Goal: Find contact information: Find contact information

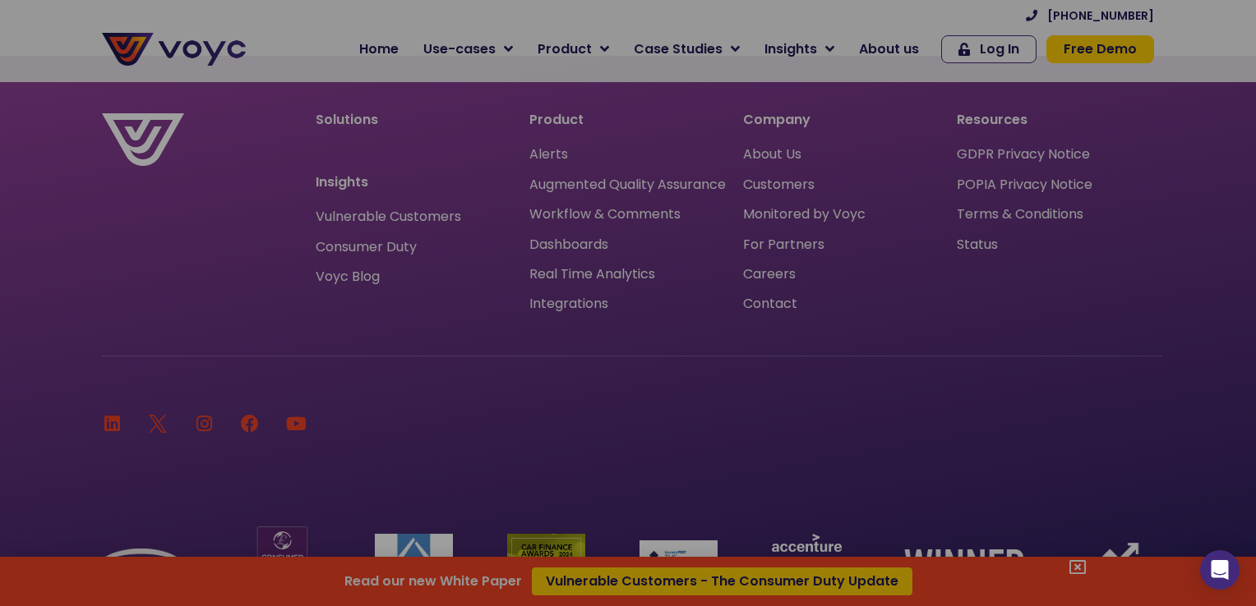
scroll to position [10878, 0]
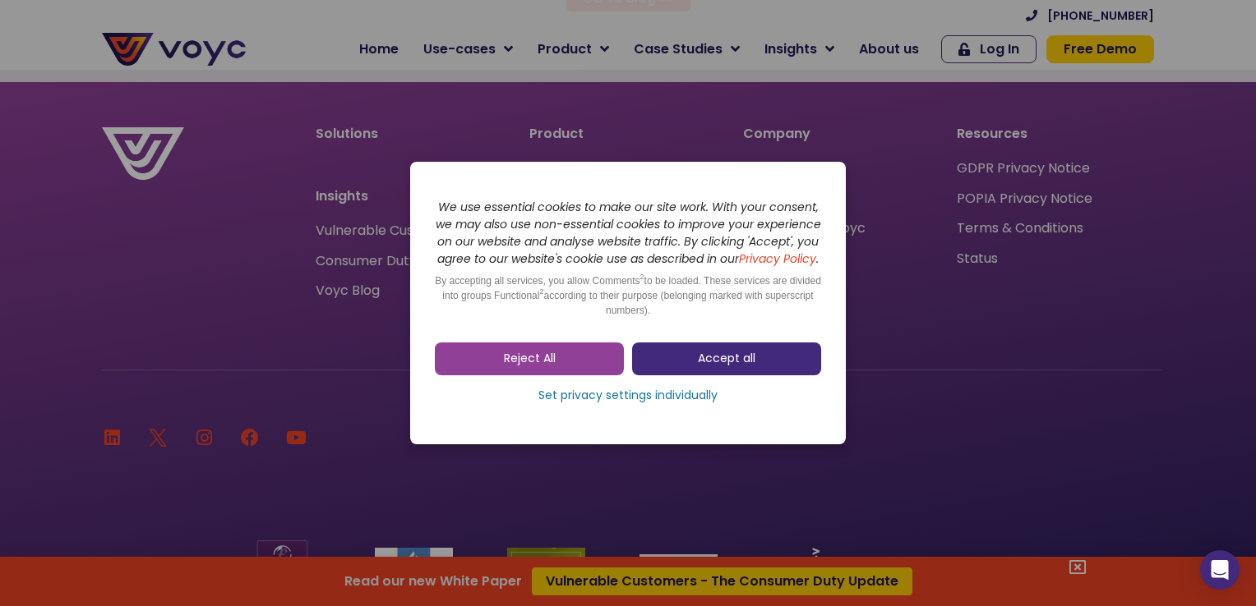
click at [680, 367] on link "Accept all" at bounding box center [726, 359] width 189 height 33
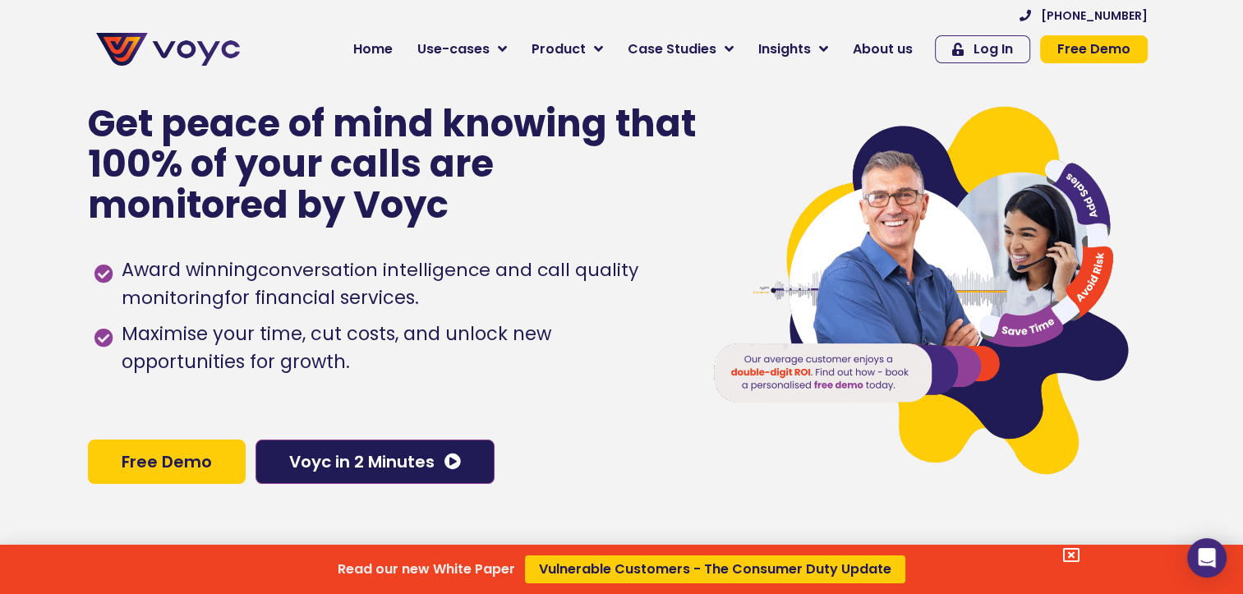
scroll to position [0, 12]
click at [516, 54] on div "Read our new White Paper Vulnerable Customers - The Consumer Duty Update" at bounding box center [621, 297] width 1243 height 594
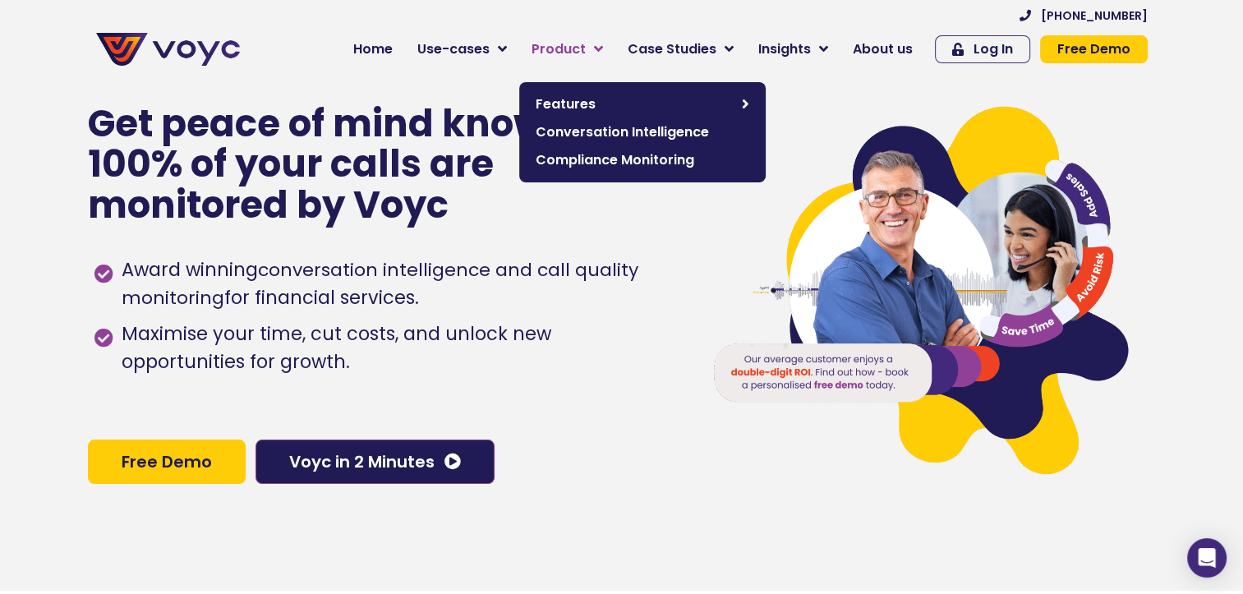
click at [603, 51] on icon at bounding box center [598, 49] width 9 height 15
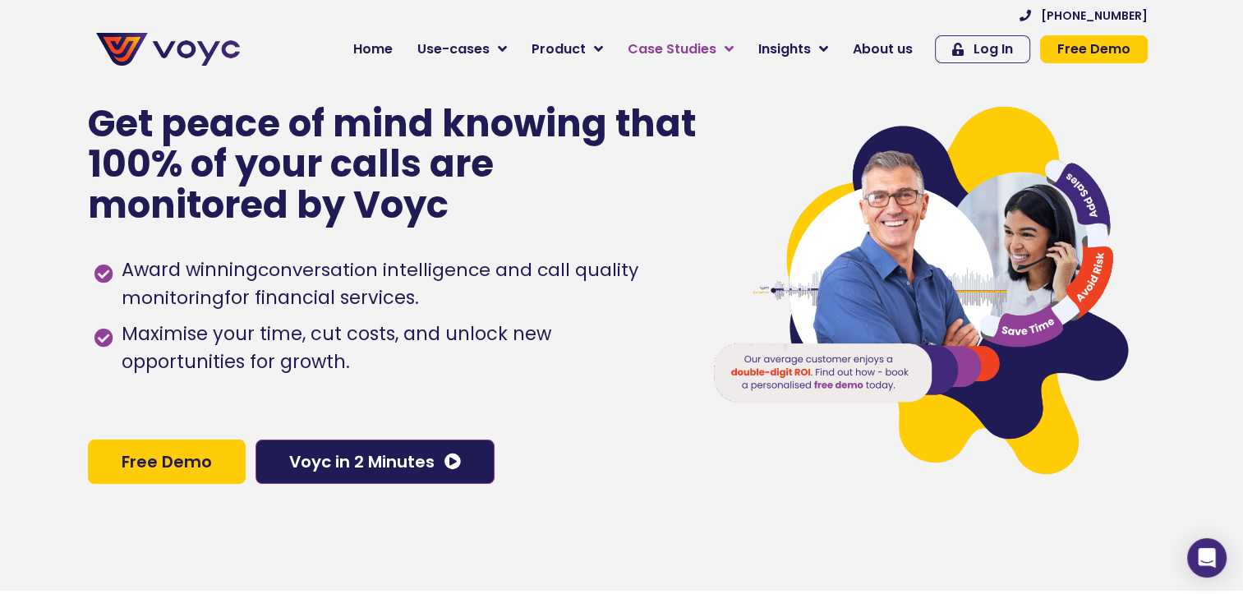
click at [726, 55] on link "Case Studies" at bounding box center [681, 49] width 131 height 33
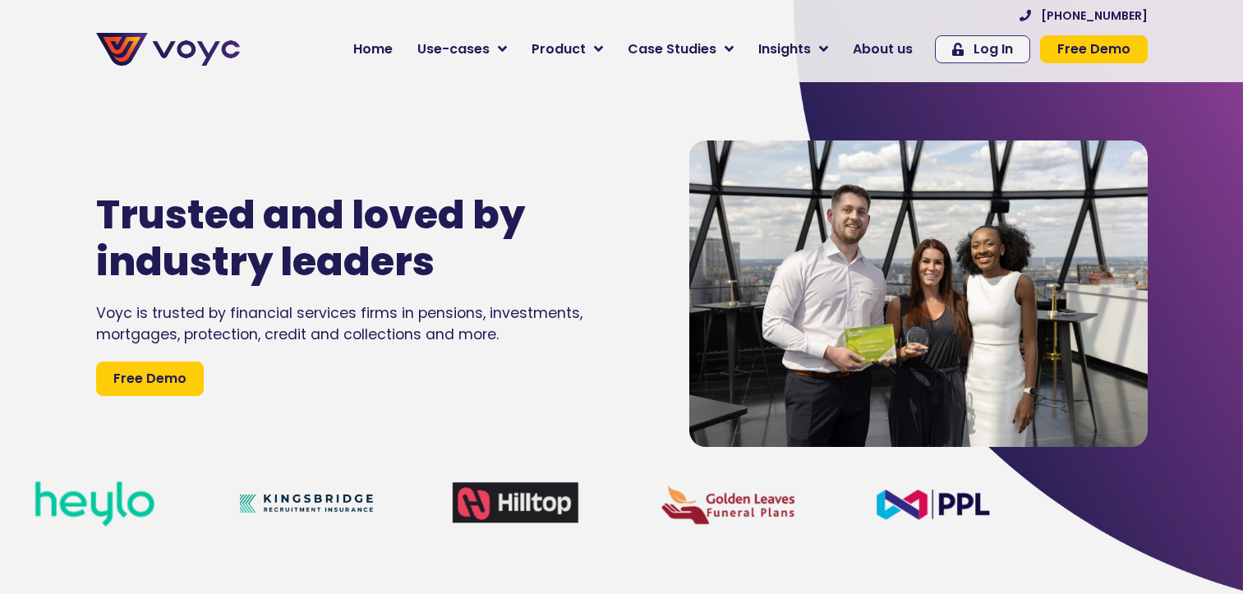
drag, startPoint x: 0, startPoint y: 0, endPoint x: 824, endPoint y: 54, distance: 826.1
click at [824, 54] on link "Insights" at bounding box center [793, 49] width 95 height 33
click at [823, 54] on link "Insights" at bounding box center [793, 49] width 95 height 33
click at [811, 52] on span "Insights" at bounding box center [785, 49] width 53 height 20
click at [398, 35] on link "Home" at bounding box center [373, 49] width 64 height 33
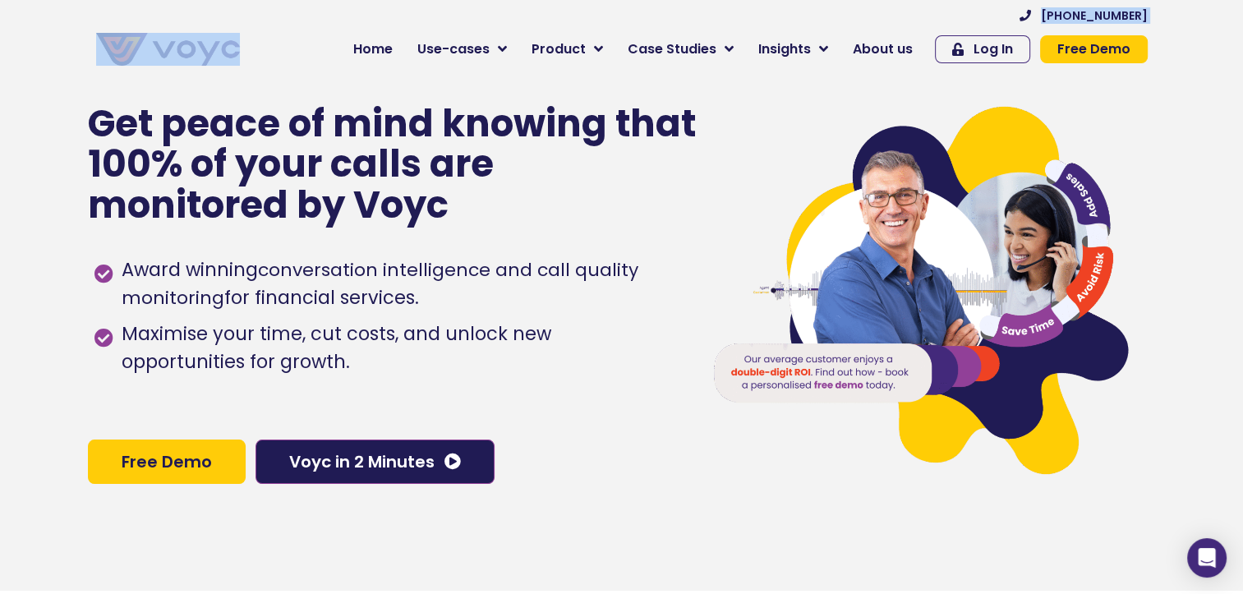
drag, startPoint x: 256, startPoint y: 56, endPoint x: 71, endPoint y: 31, distance: 186.5
click at [71, 31] on section "+44 204 572 7172 Home Use-cases Protect Save Grow Finance Mortgage Brokers Car …" at bounding box center [621, 41] width 1243 height 82
copy div "[PHONE_NUMBER]"
